Goal: Download file/media

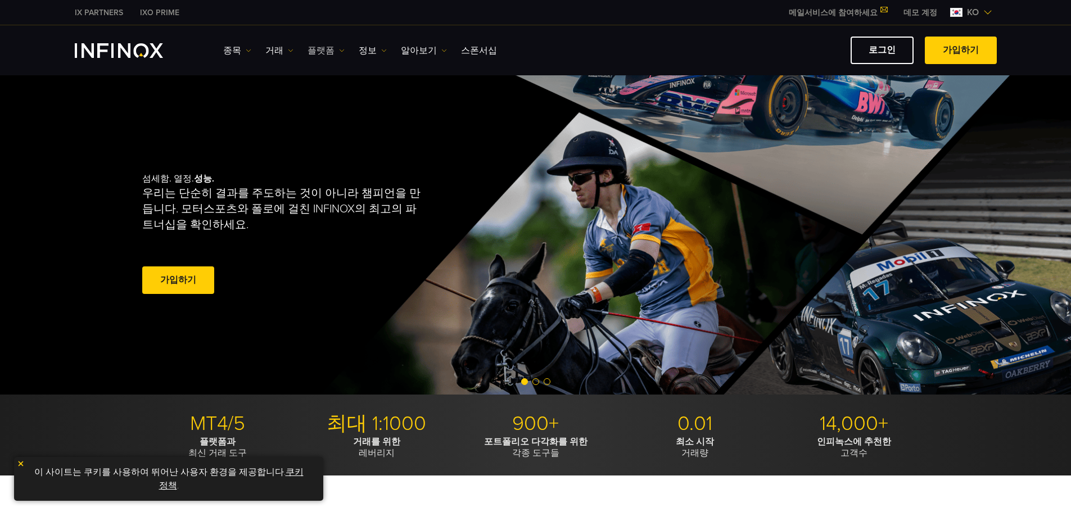
click at [319, 52] on link "플랫폼" at bounding box center [326, 50] width 37 height 13
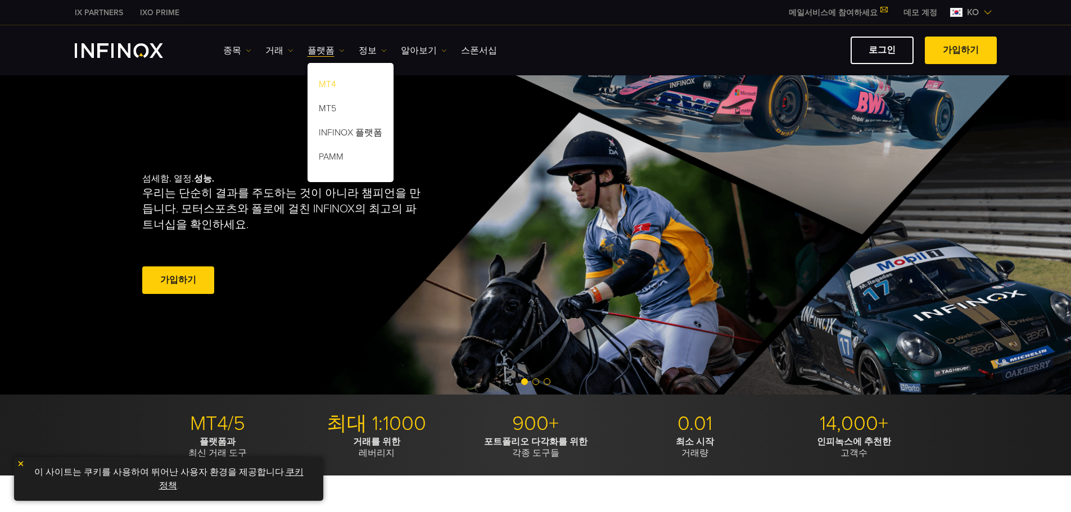
click at [330, 80] on link "MT4" at bounding box center [351, 86] width 86 height 24
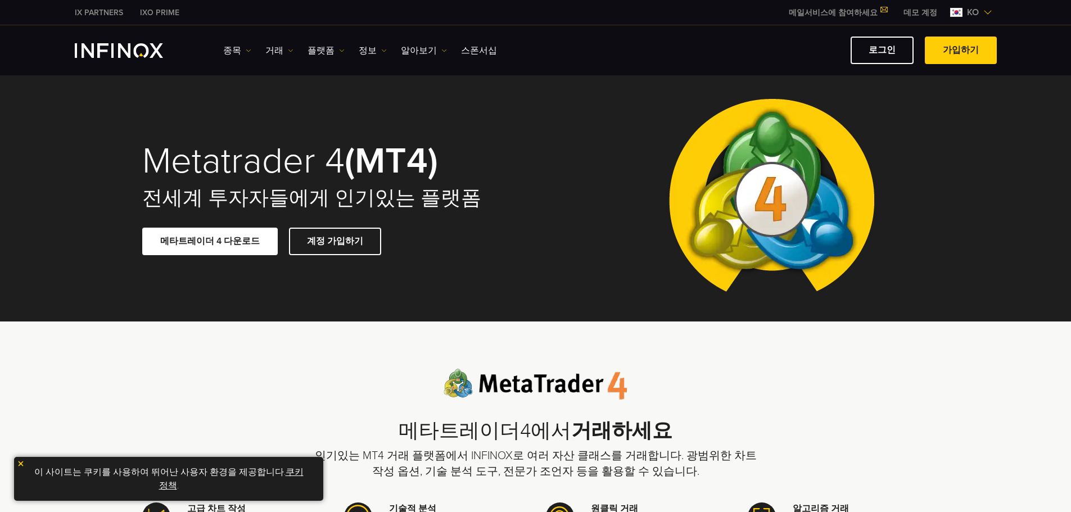
click at [228, 240] on link "메타트레이더 4 다운로드" at bounding box center [210, 242] width 136 height 28
click at [875, 53] on link "로그인" at bounding box center [882, 51] width 63 height 28
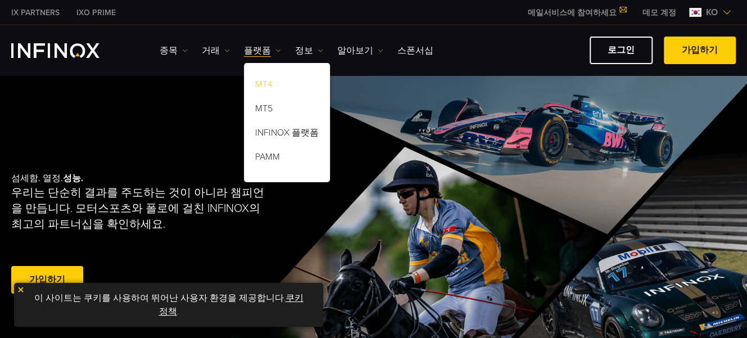
click at [259, 79] on link "MT4" at bounding box center [287, 86] width 86 height 24
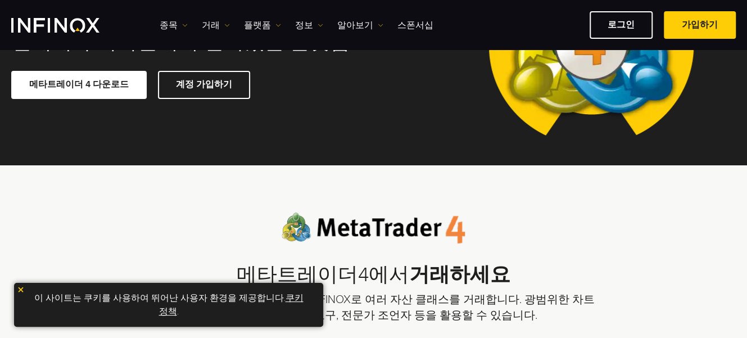
scroll to position [112, 0]
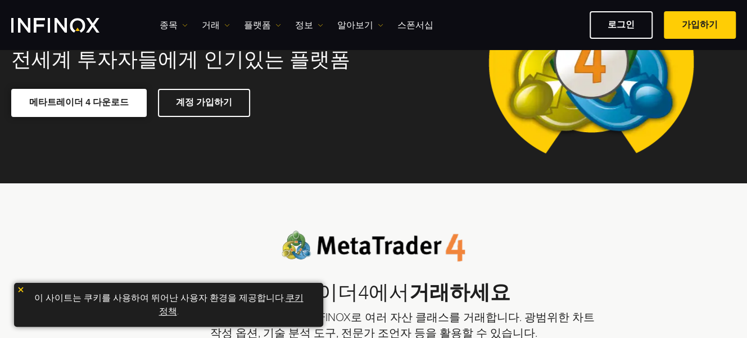
click at [79, 103] on span at bounding box center [79, 103] width 0 height 0
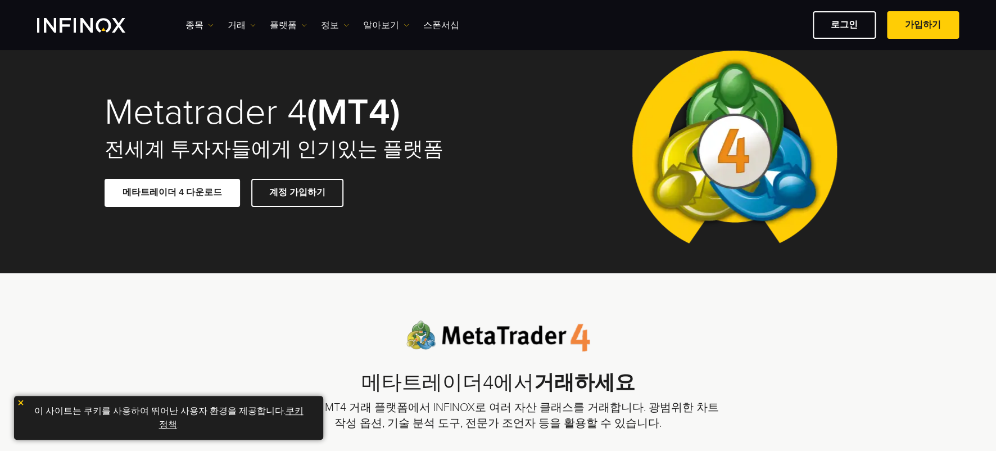
scroll to position [0, 0]
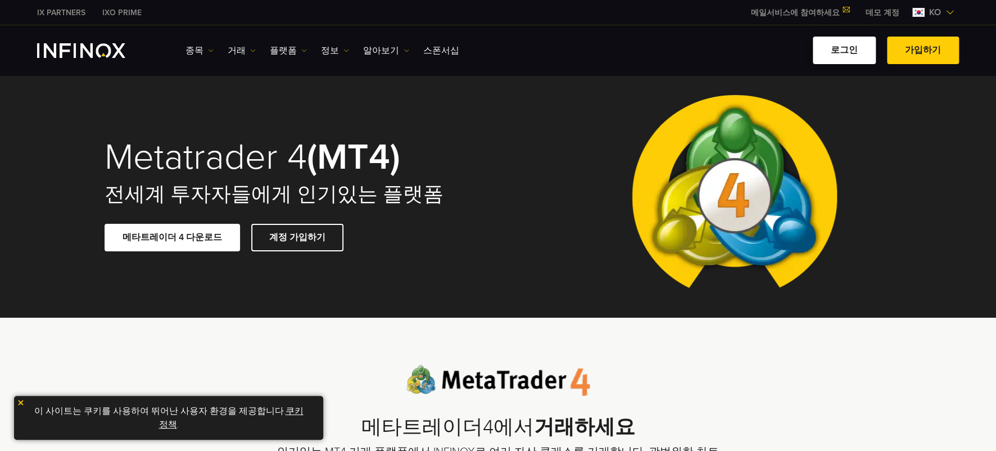
click at [747, 51] on link "로그인" at bounding box center [844, 51] width 63 height 28
